Goal: Navigation & Orientation: Find specific page/section

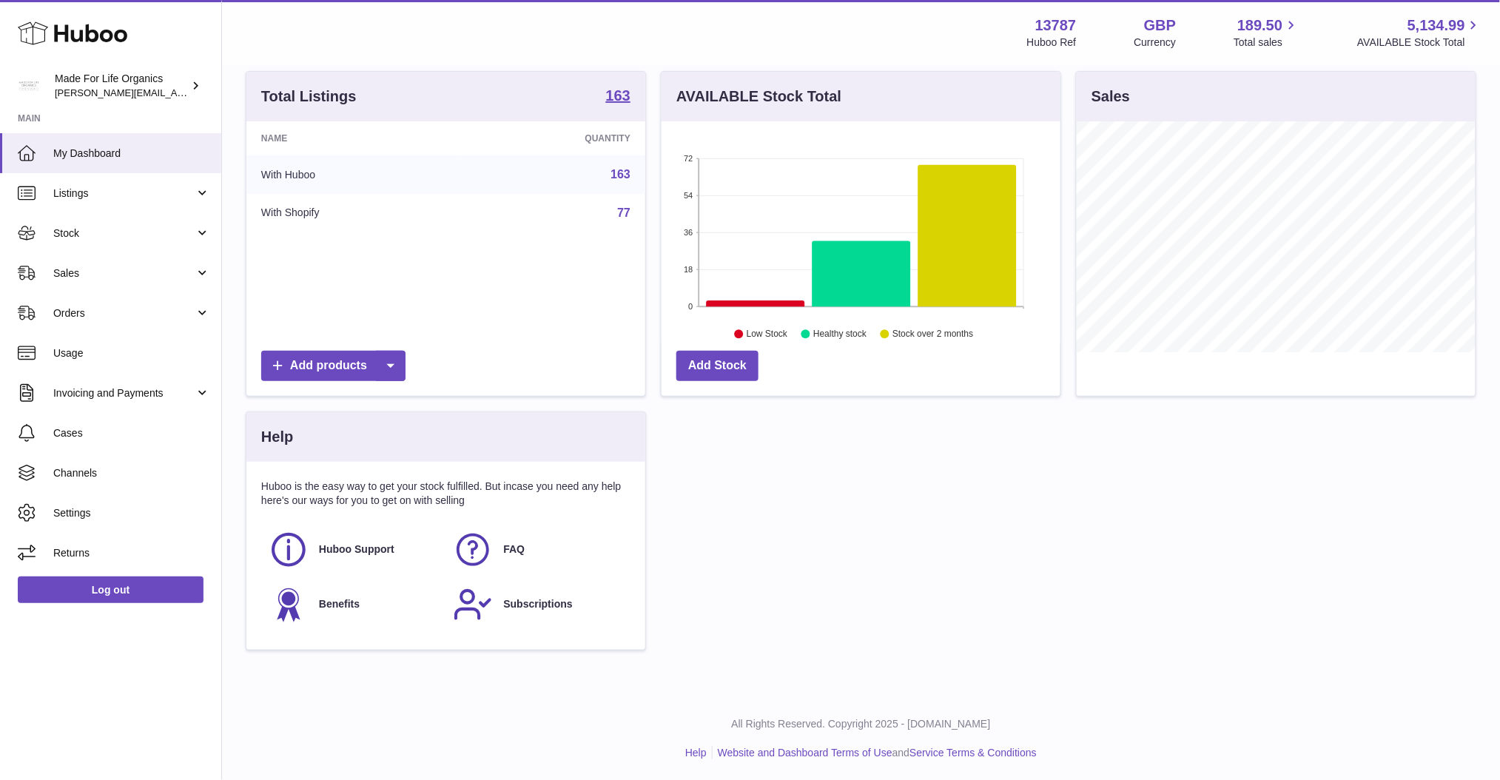
scroll to position [135, 0]
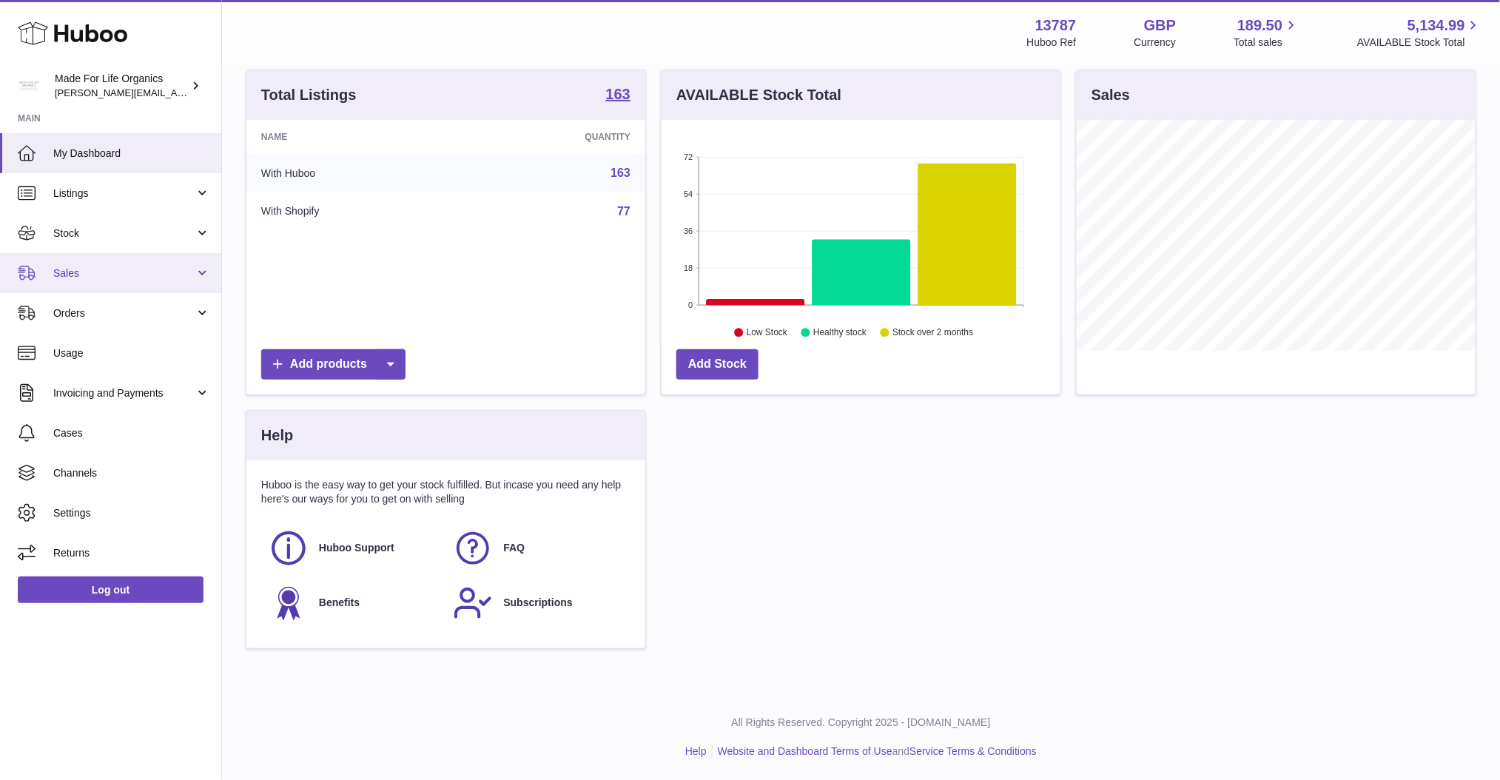
click at [166, 278] on span "Sales" at bounding box center [123, 273] width 141 height 14
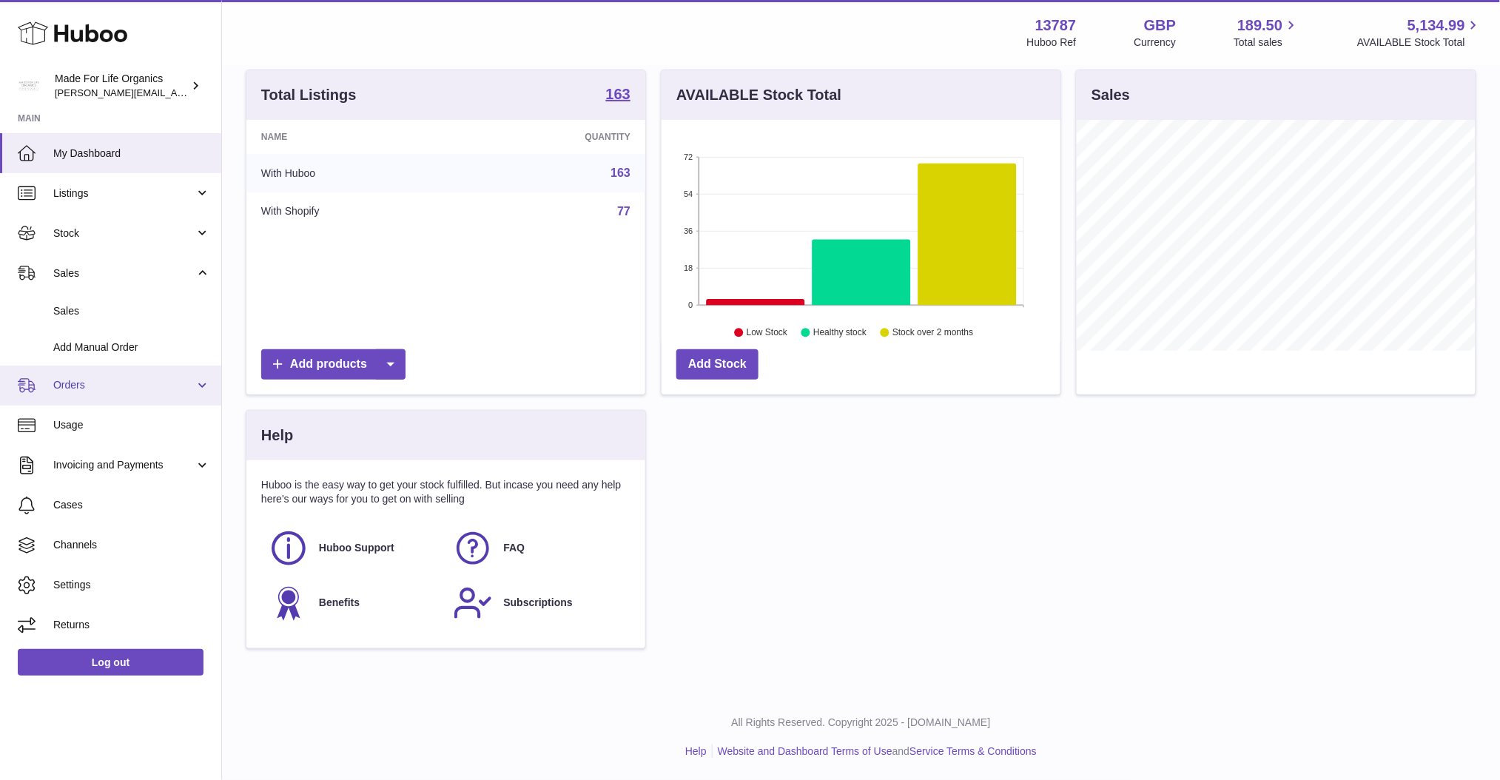
click at [137, 390] on span "Orders" at bounding box center [123, 385] width 141 height 14
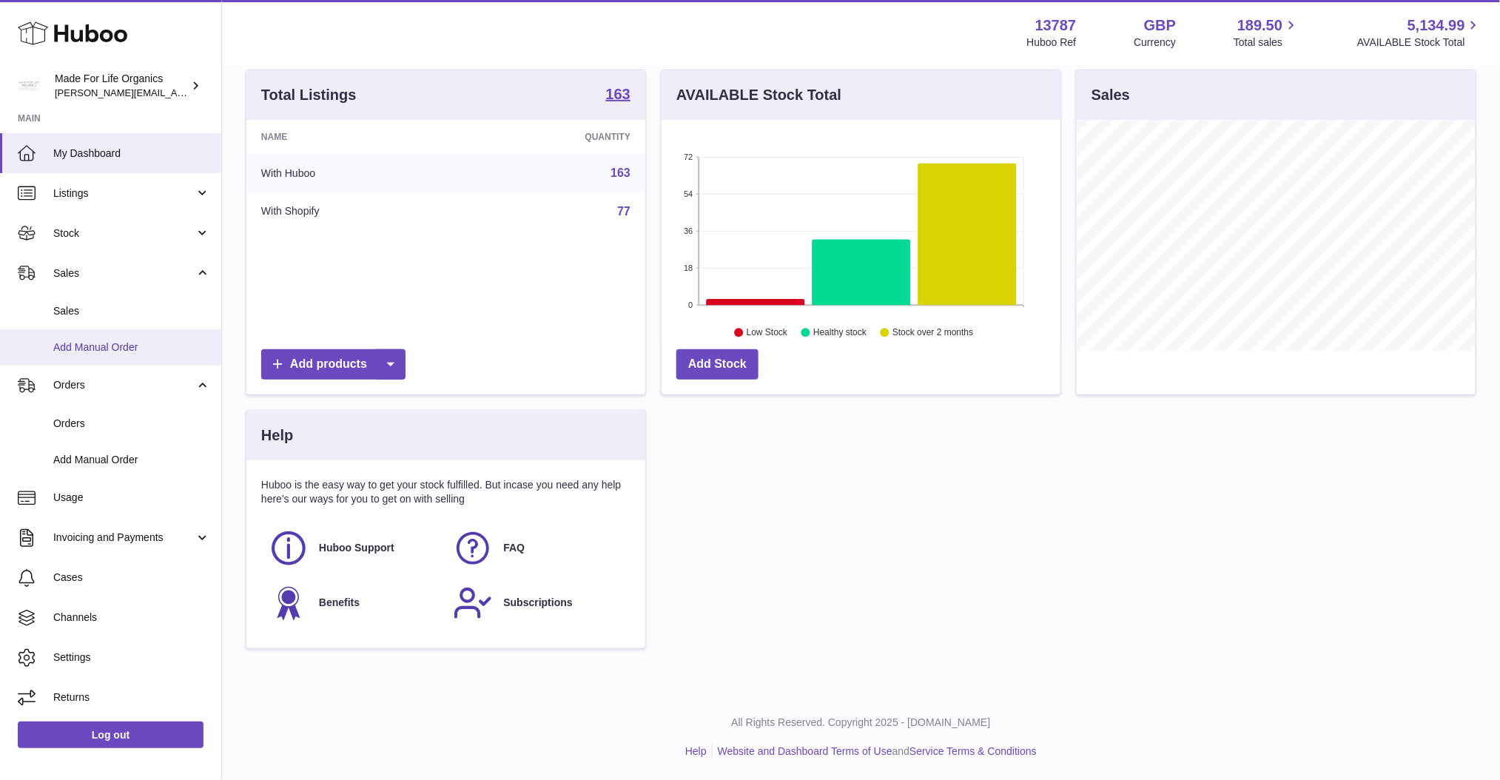
click at [115, 347] on span "Add Manual Order" at bounding box center [131, 347] width 157 height 14
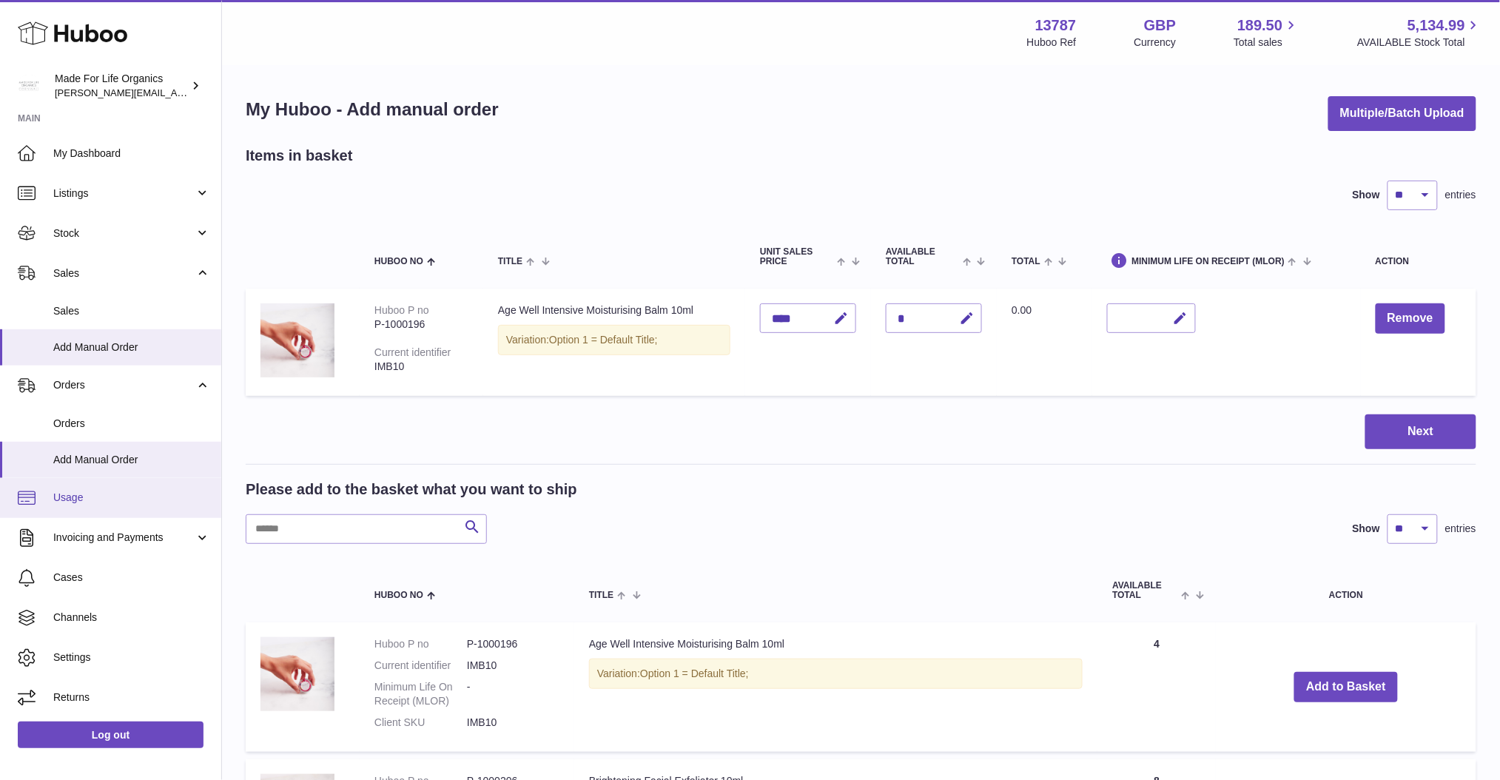
click at [117, 501] on span "Usage" at bounding box center [131, 498] width 157 height 14
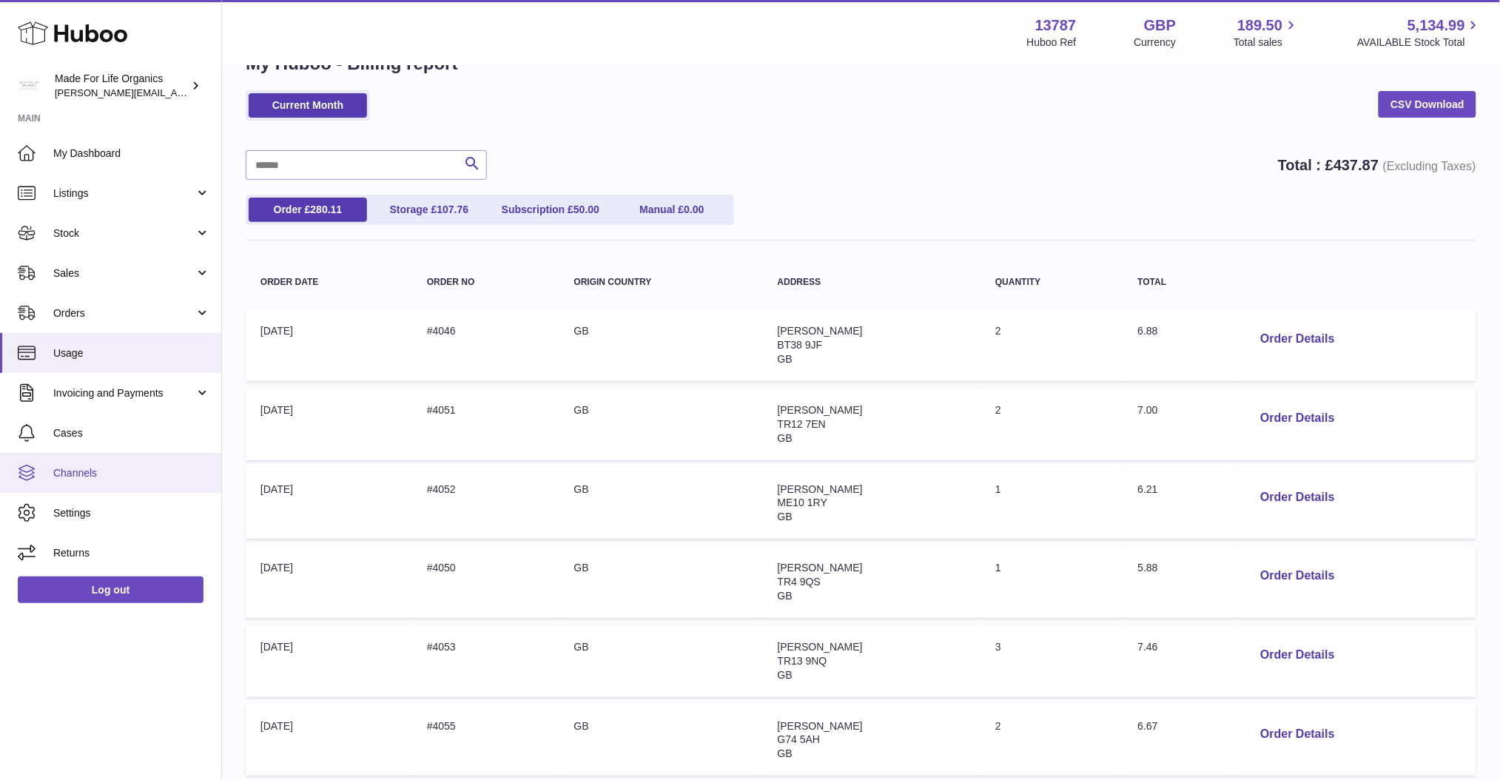
scroll to position [98, 0]
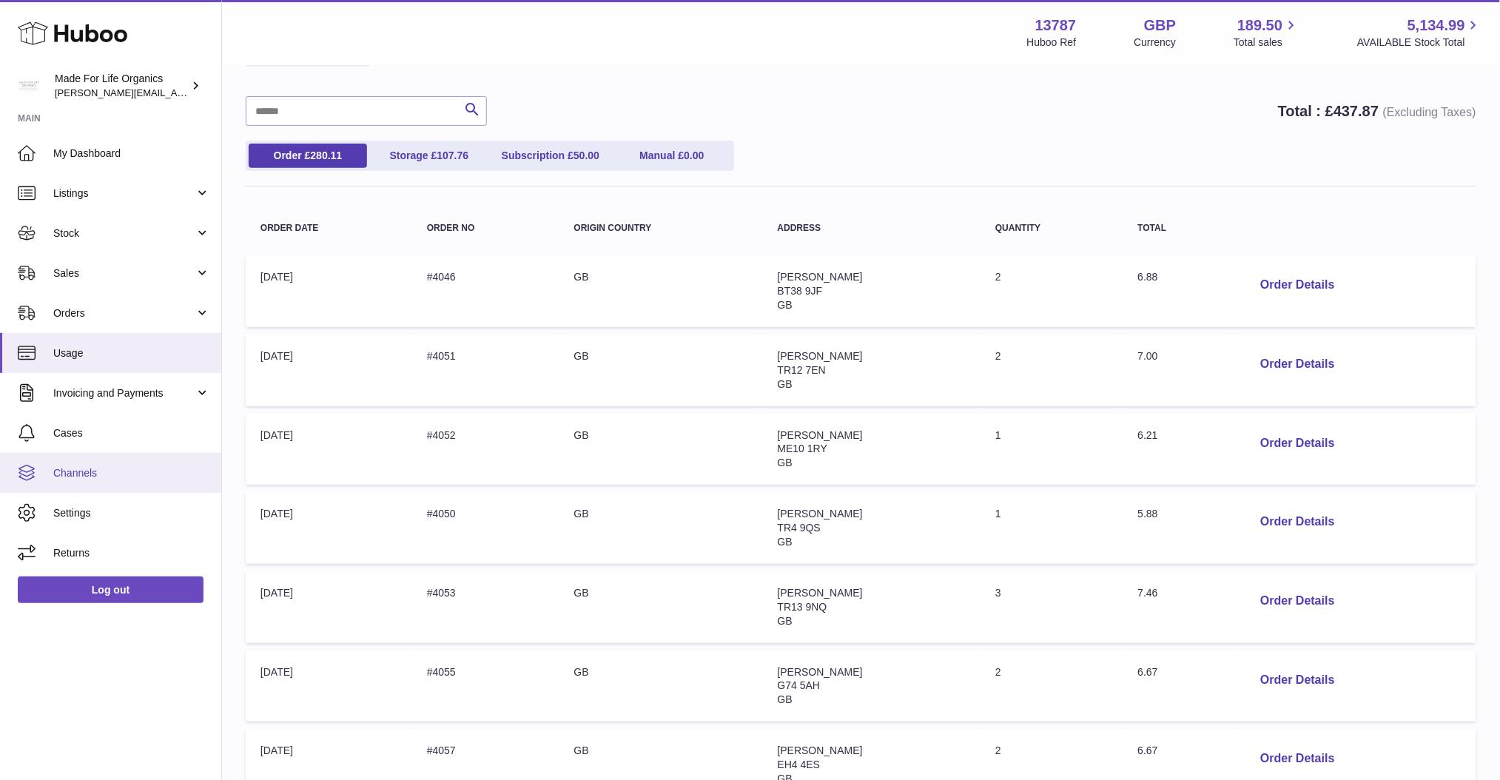
click at [79, 472] on span "Channels" at bounding box center [131, 473] width 157 height 14
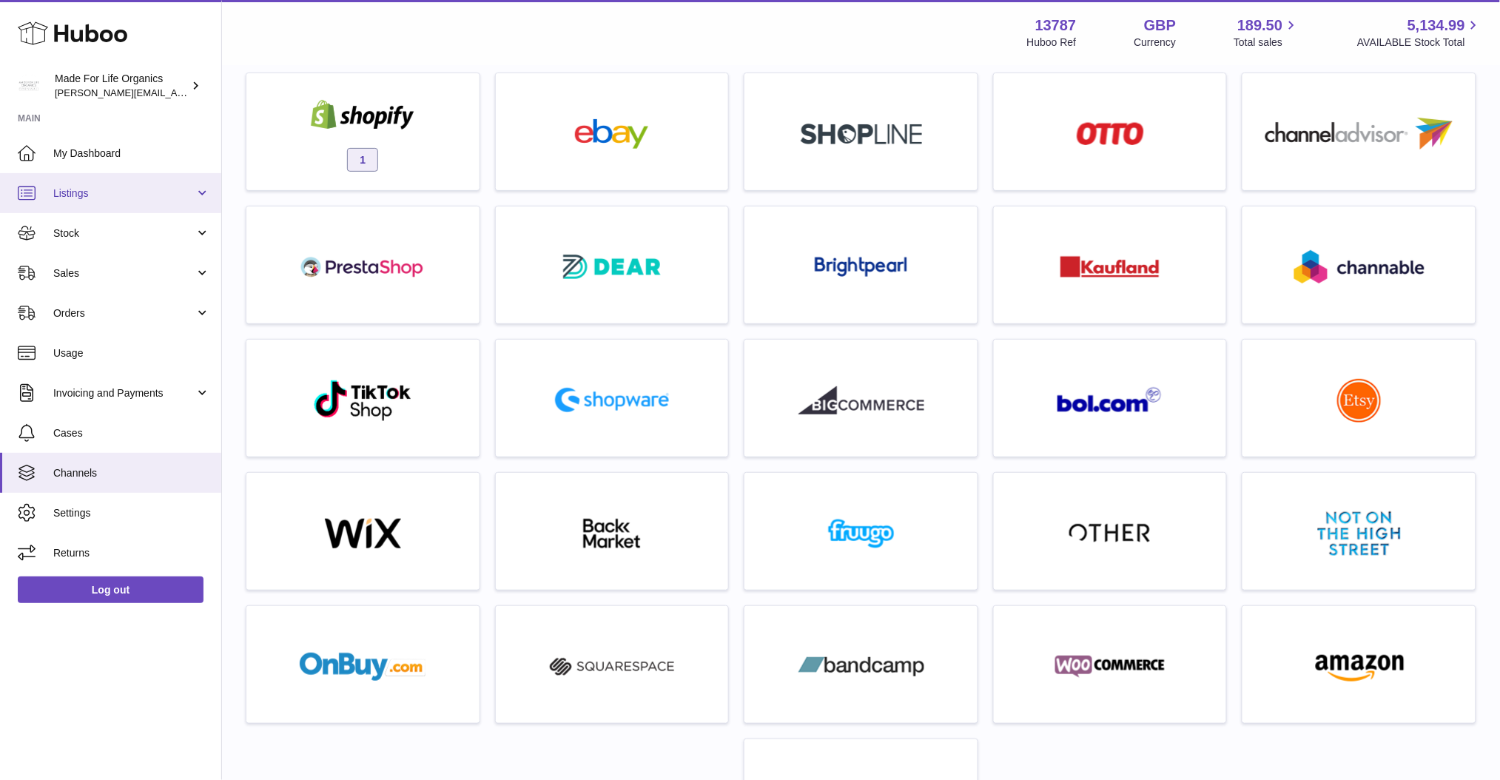
scroll to position [98, 0]
